Goal: Transaction & Acquisition: Purchase product/service

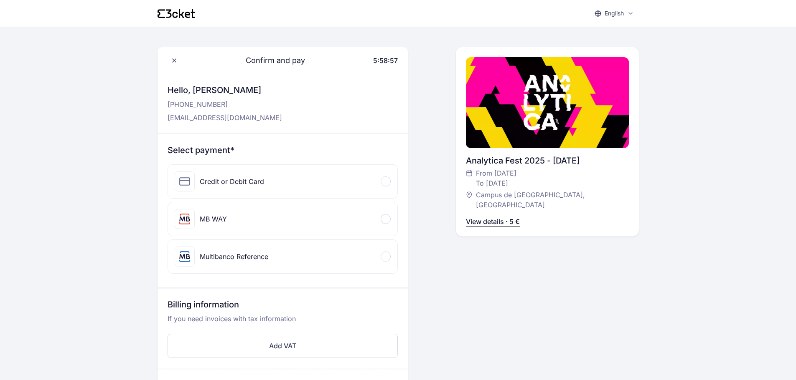
click at [384, 217] on div at bounding box center [385, 219] width 10 height 10
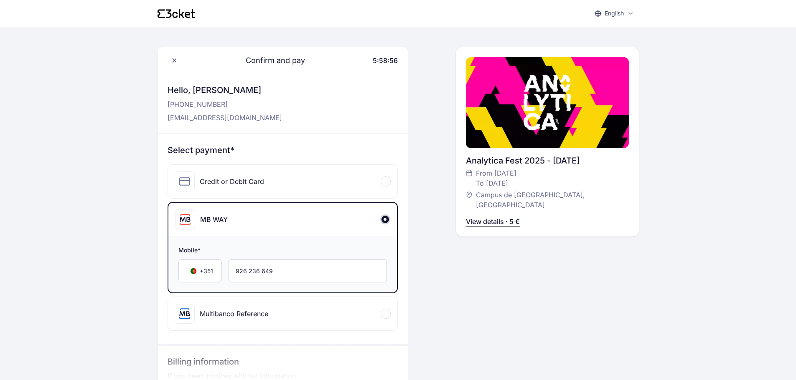
click at [485, 217] on p "View details · 5 €" at bounding box center [493, 222] width 54 height 10
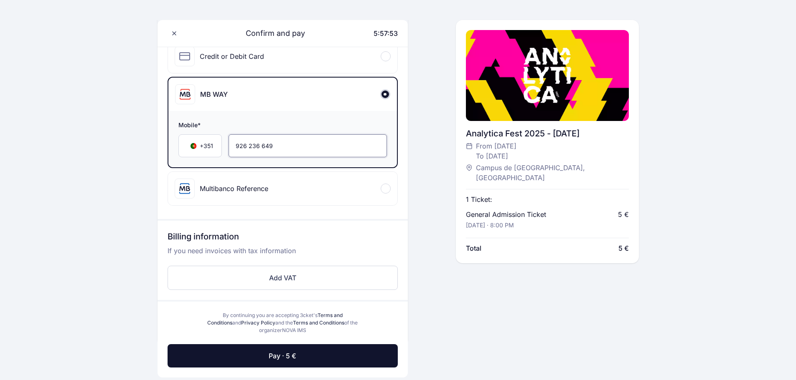
scroll to position [84, 0]
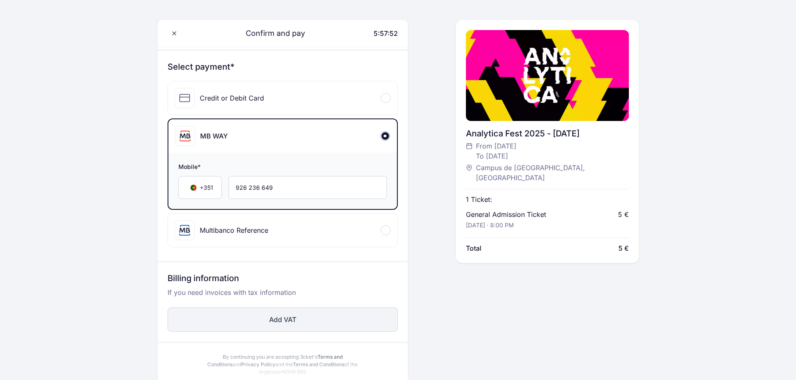
click at [284, 311] on button "Add VAT" at bounding box center [282, 320] width 230 height 24
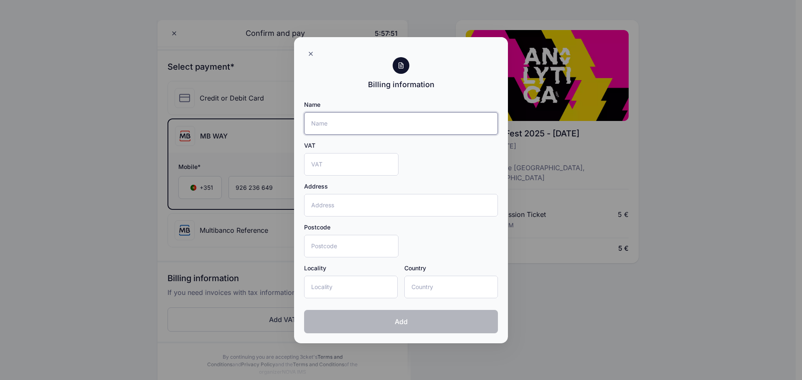
click at [339, 117] on input "Name" at bounding box center [401, 123] width 194 height 23
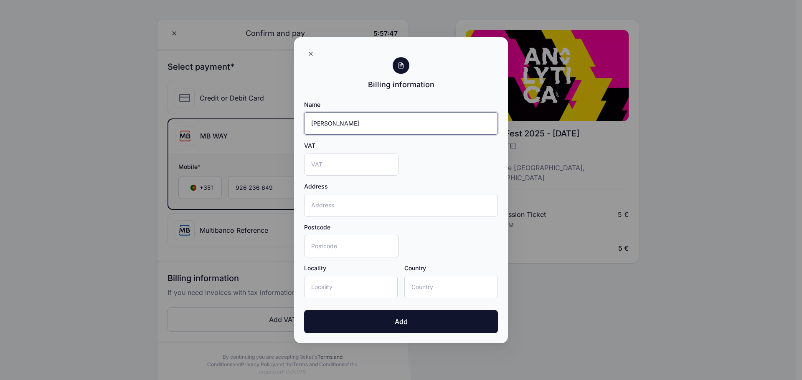
type input "[PERSON_NAME]"
click at [324, 169] on input "VAT" at bounding box center [351, 164] width 94 height 23
type input "234898968"
click at [329, 208] on input "Address" at bounding box center [401, 205] width 194 height 23
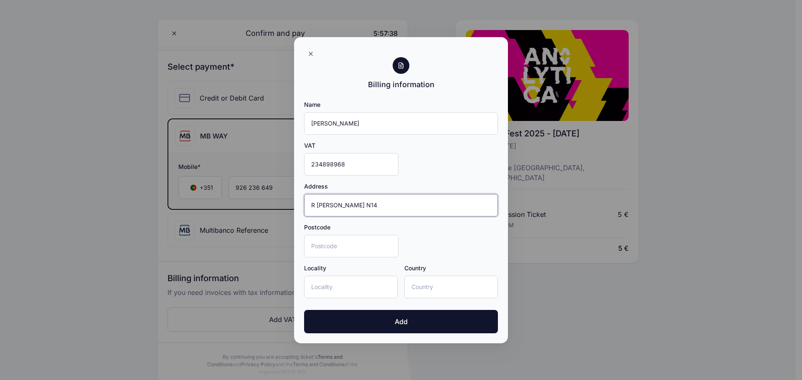
type input "R Julio Dinis N14"
click at [326, 246] on input "Postcode" at bounding box center [351, 246] width 94 height 23
type input "2735-509"
click at [327, 289] on input "Locality" at bounding box center [351, 287] width 94 height 23
type input "Sintra"
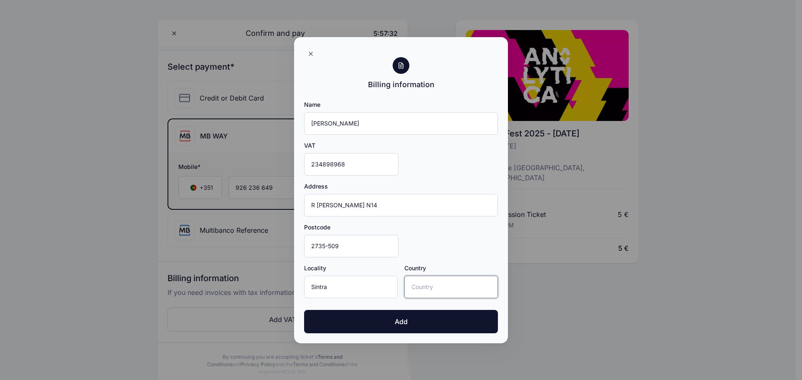
click at [437, 284] on input "Country" at bounding box center [451, 287] width 94 height 23
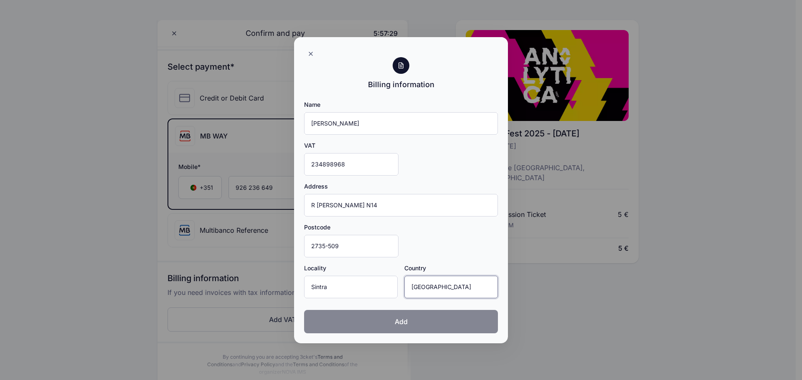
type input "Portugal"
click at [403, 325] on span "Add" at bounding box center [401, 322] width 13 height 10
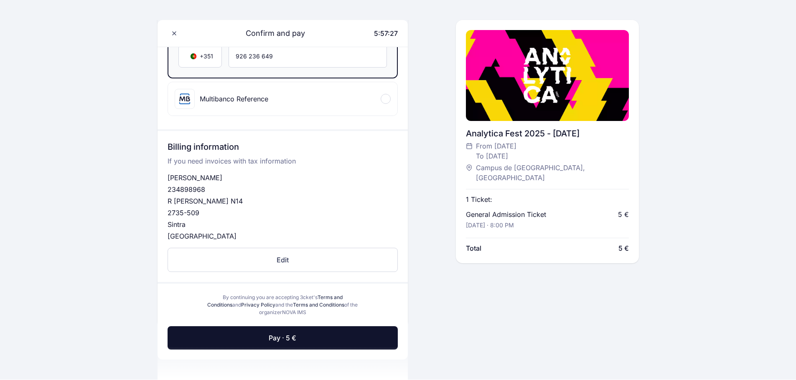
scroll to position [282, 0]
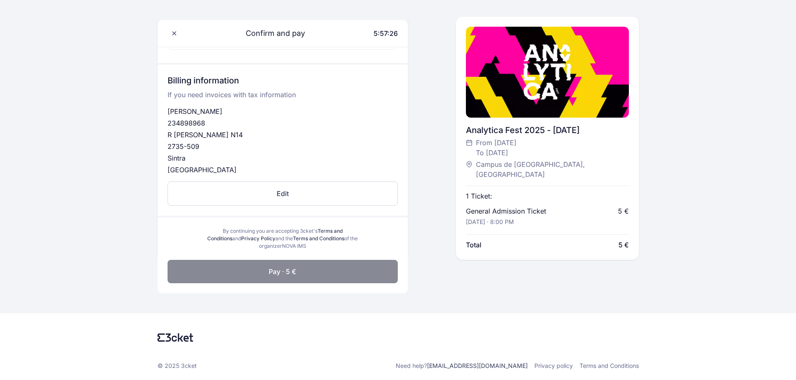
click at [309, 276] on button "Pay · 5 €" at bounding box center [282, 271] width 230 height 23
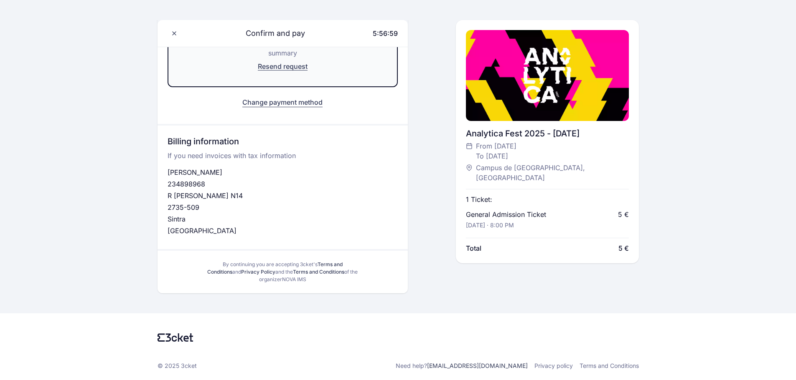
scroll to position [0, 0]
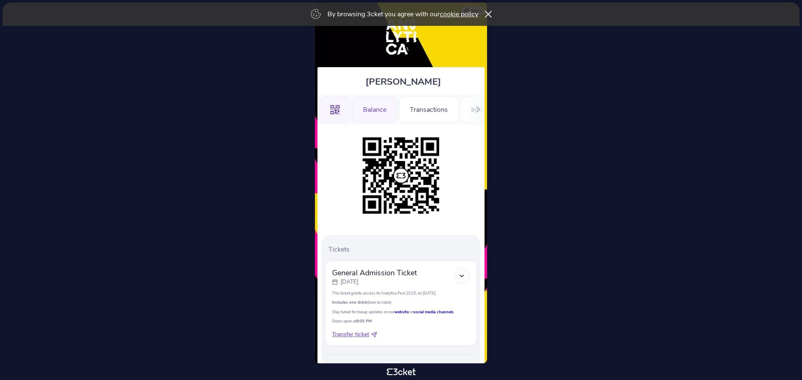
click at [365, 106] on div "Balance" at bounding box center [374, 109] width 45 height 27
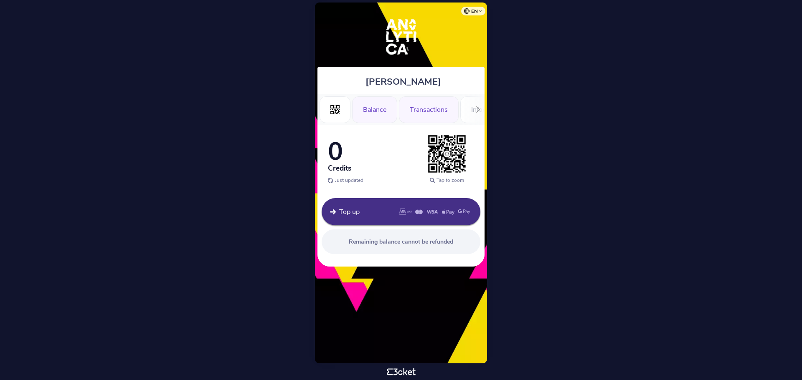
click at [424, 107] on div "Transactions" at bounding box center [429, 109] width 60 height 27
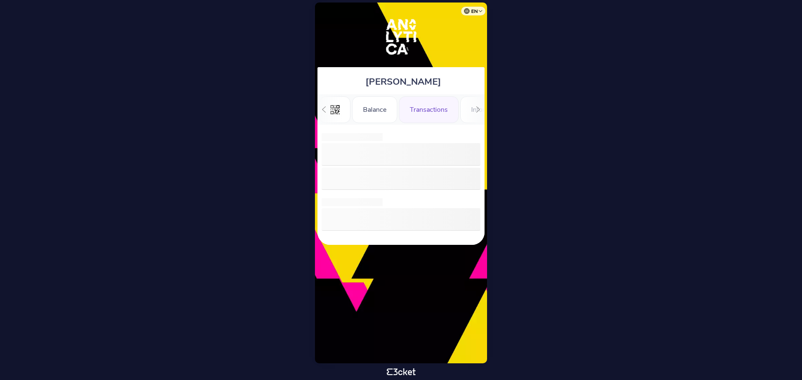
scroll to position [0, 28]
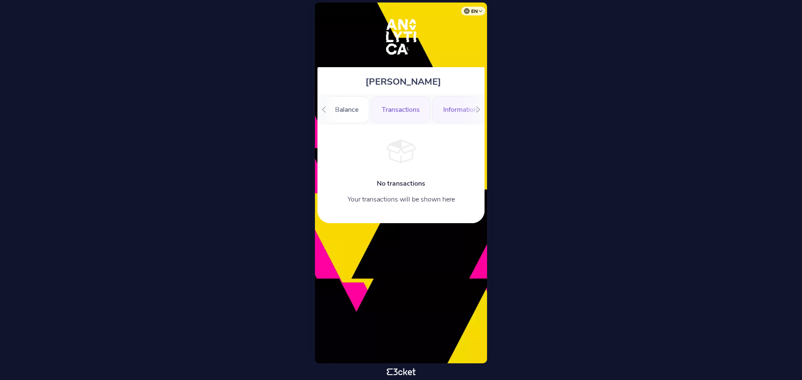
click at [449, 116] on div "Information" at bounding box center [460, 109] width 56 height 27
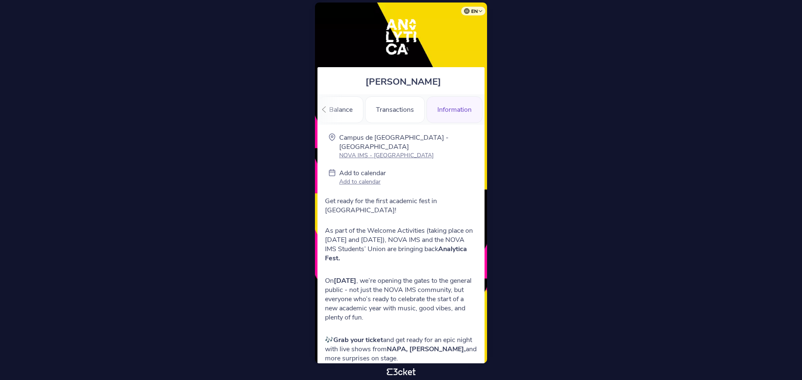
click at [324, 111] on icon at bounding box center [324, 110] width 4 height 6
click at [336, 109] on icon ".st0{fill-rule:evenodd;clip-rule:evenodd;}" at bounding box center [334, 109] width 9 height 9
